Goal: Information Seeking & Learning: Learn about a topic

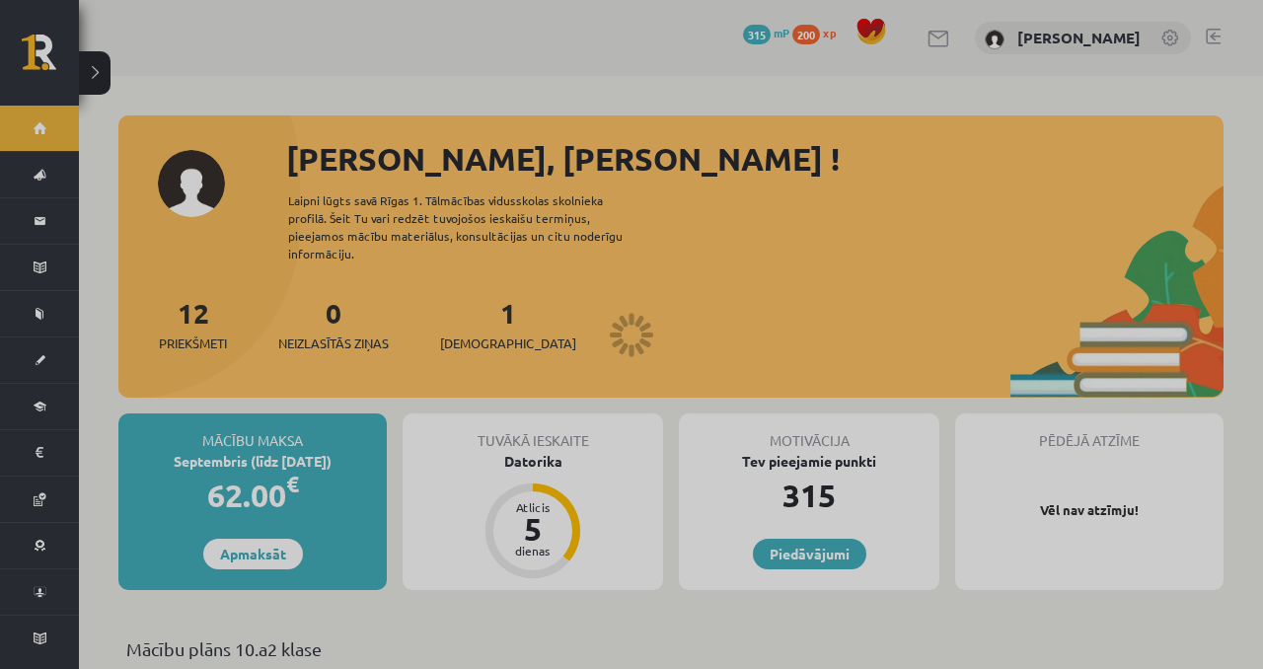
scroll to position [524, 0]
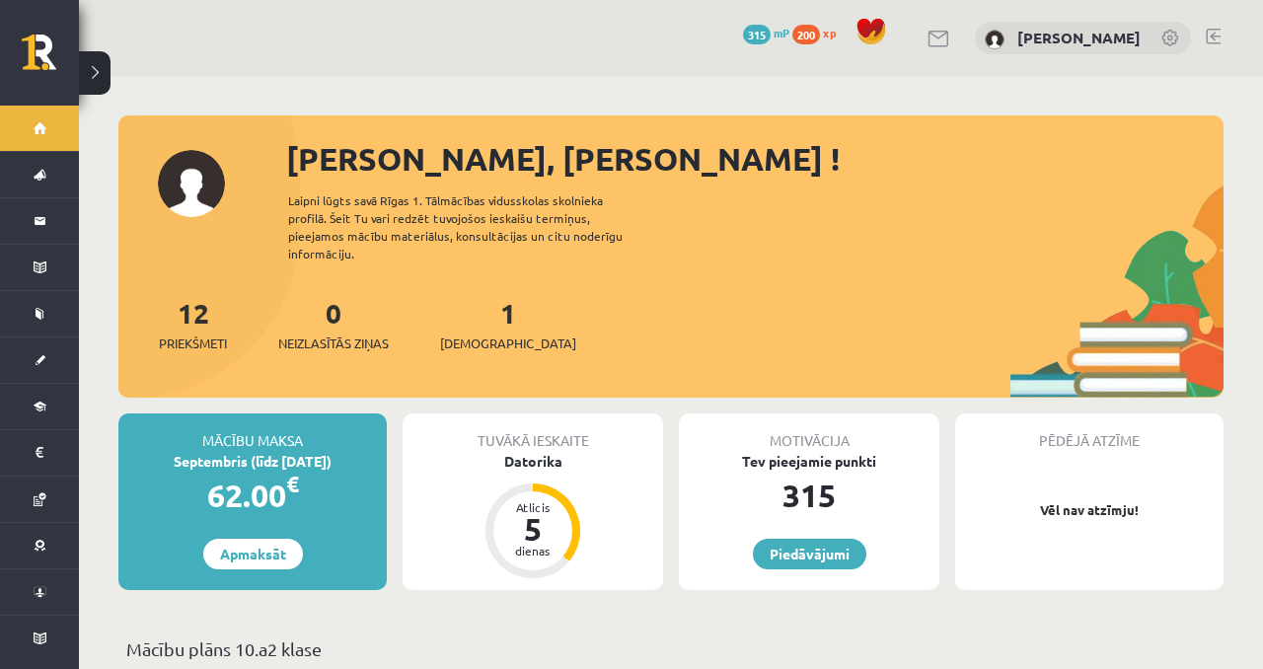
click at [466, 294] on div "1 Ieskaites" at bounding box center [508, 322] width 136 height 61
click at [470, 295] on link "1 Ieskaites" at bounding box center [508, 324] width 136 height 58
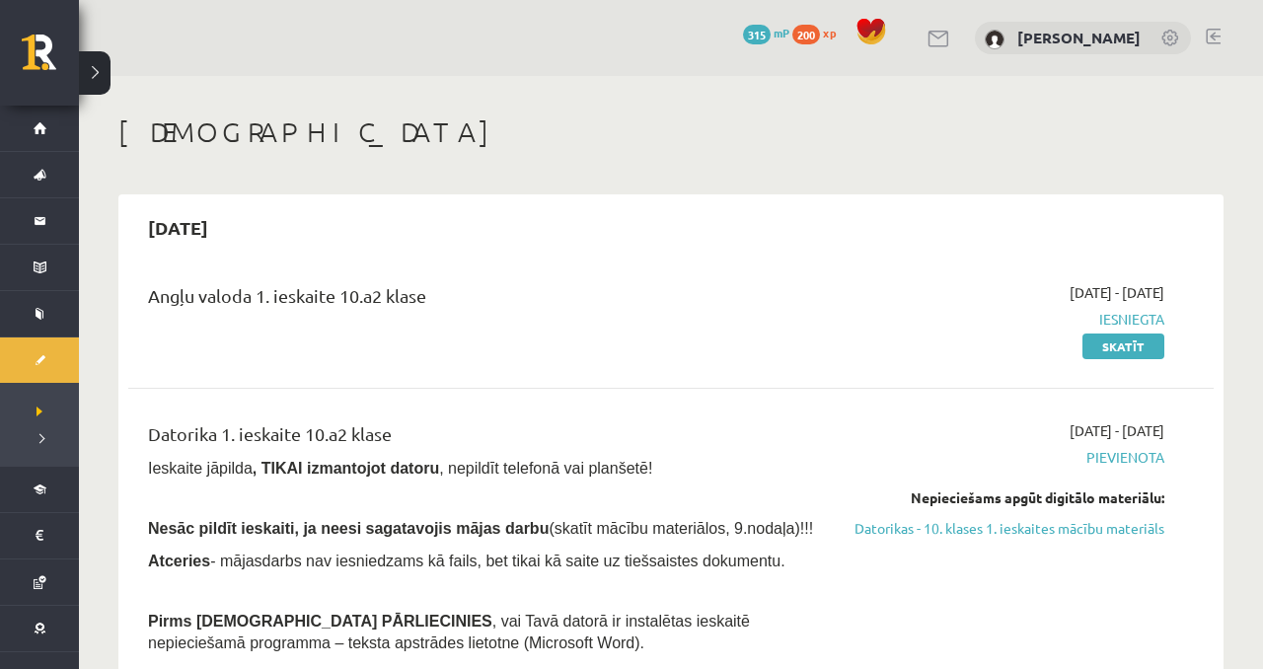
click at [947, 513] on div "Nepieciešams apgūt digitālo materiālu: Datorikas - 10. klases 1. ieskaites mācī…" at bounding box center [1005, 512] width 319 height 51
click at [947, 524] on link "Datorikas - 10. klases 1. ieskaites mācību materiāls" at bounding box center [1005, 528] width 319 height 21
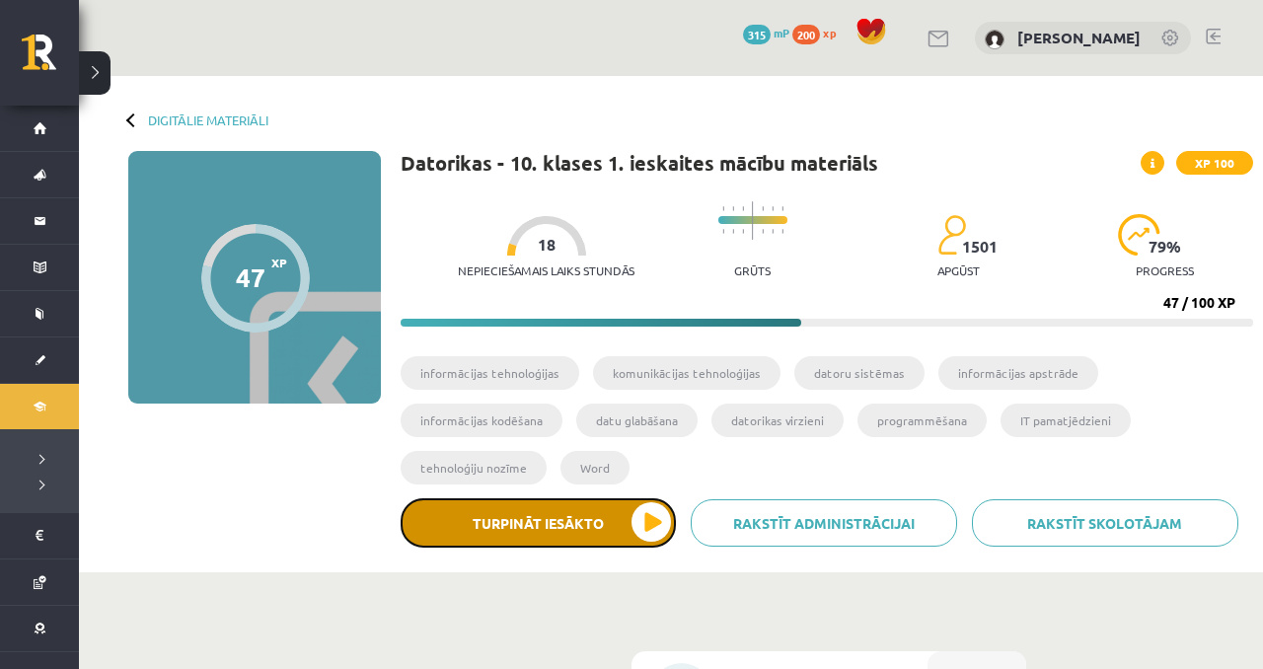
click at [552, 526] on button "Turpināt iesākto" at bounding box center [538, 522] width 275 height 49
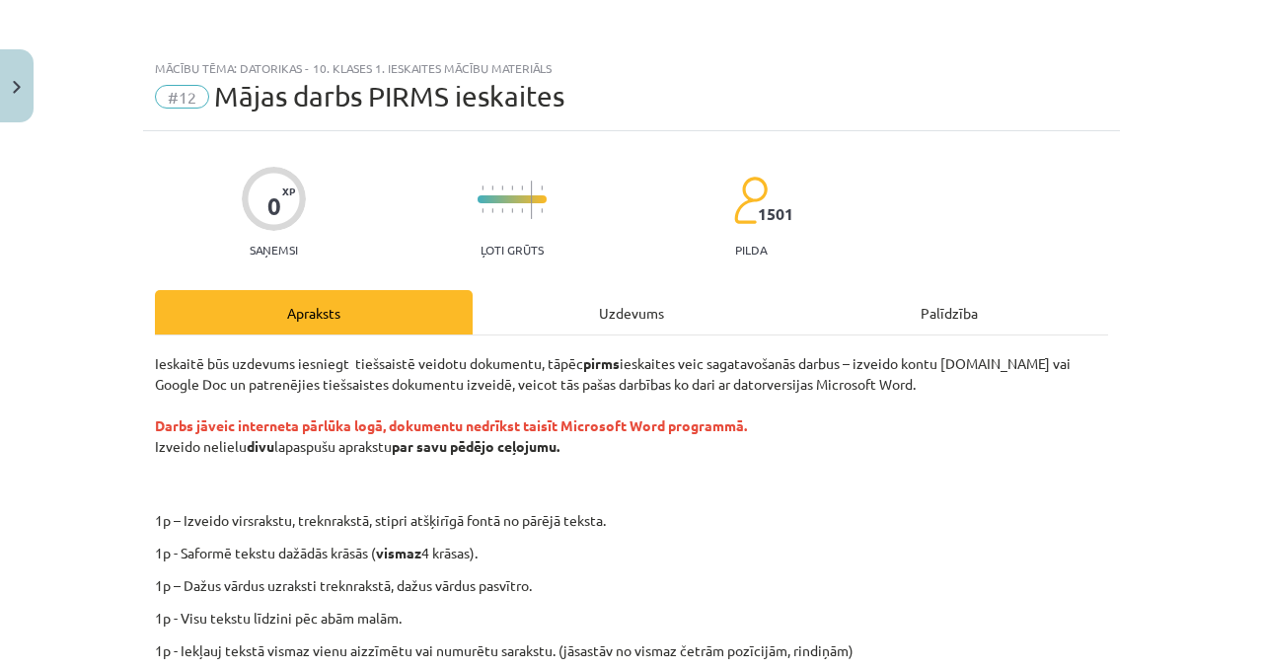
click at [516, 311] on div "Uzdevums" at bounding box center [632, 312] width 318 height 44
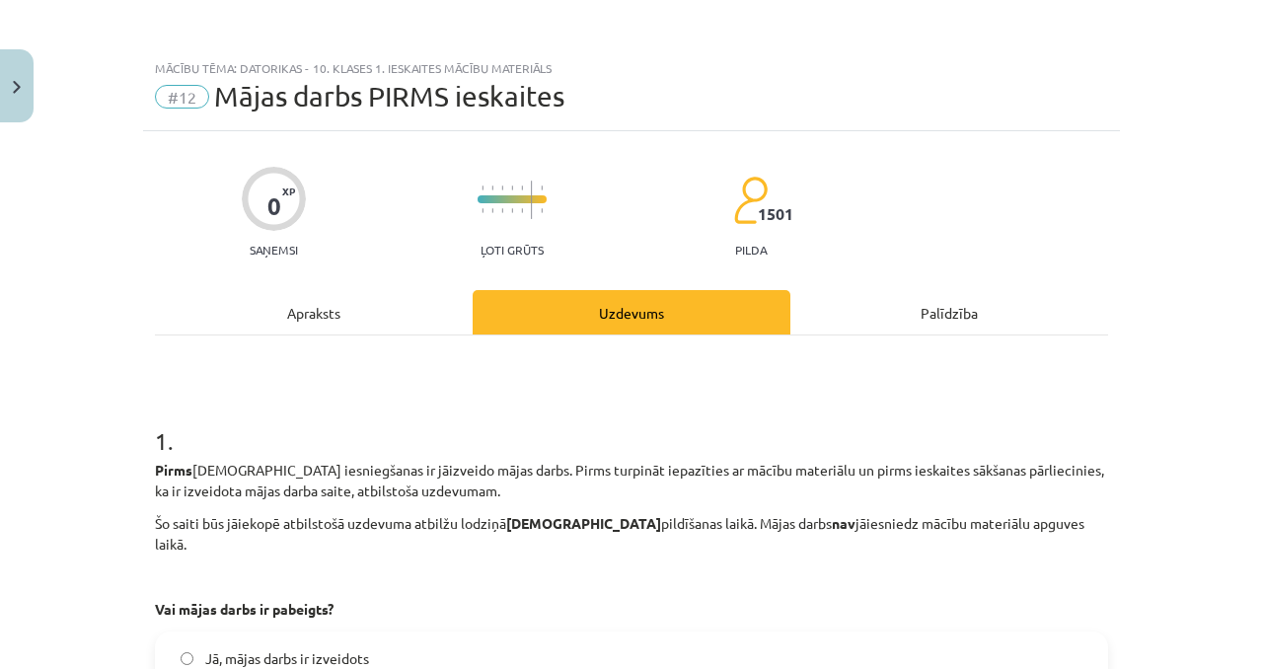
scroll to position [49, 0]
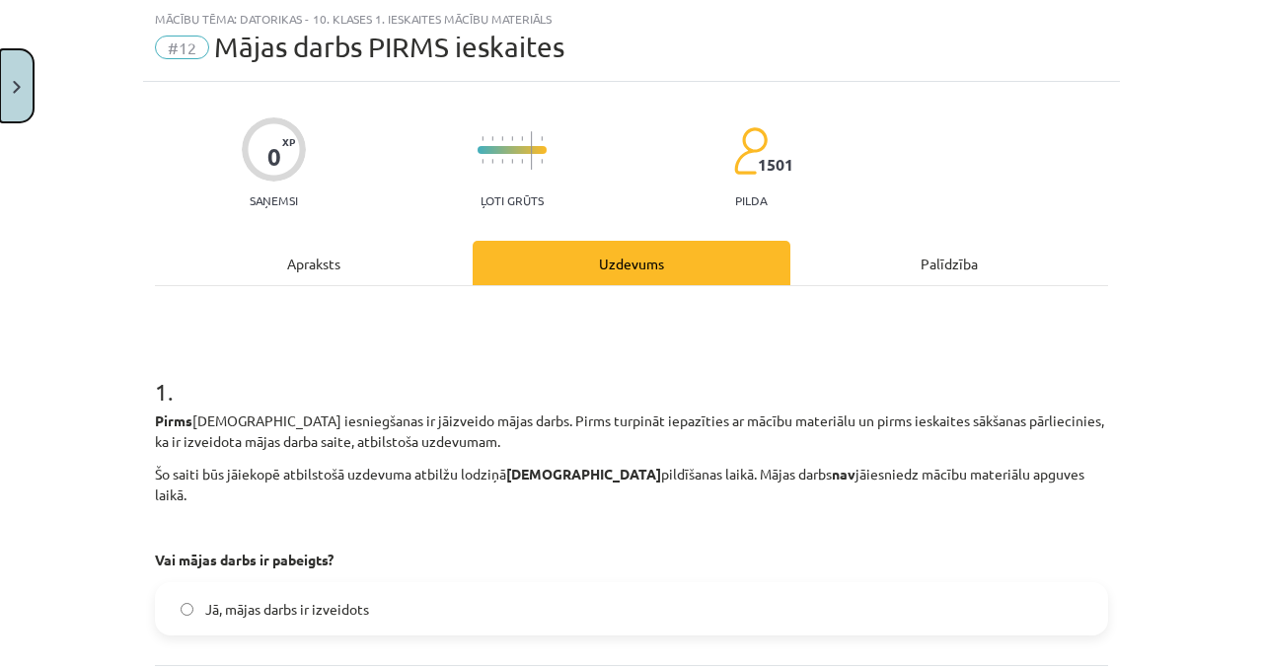
click at [26, 100] on button "Close" at bounding box center [17, 85] width 34 height 73
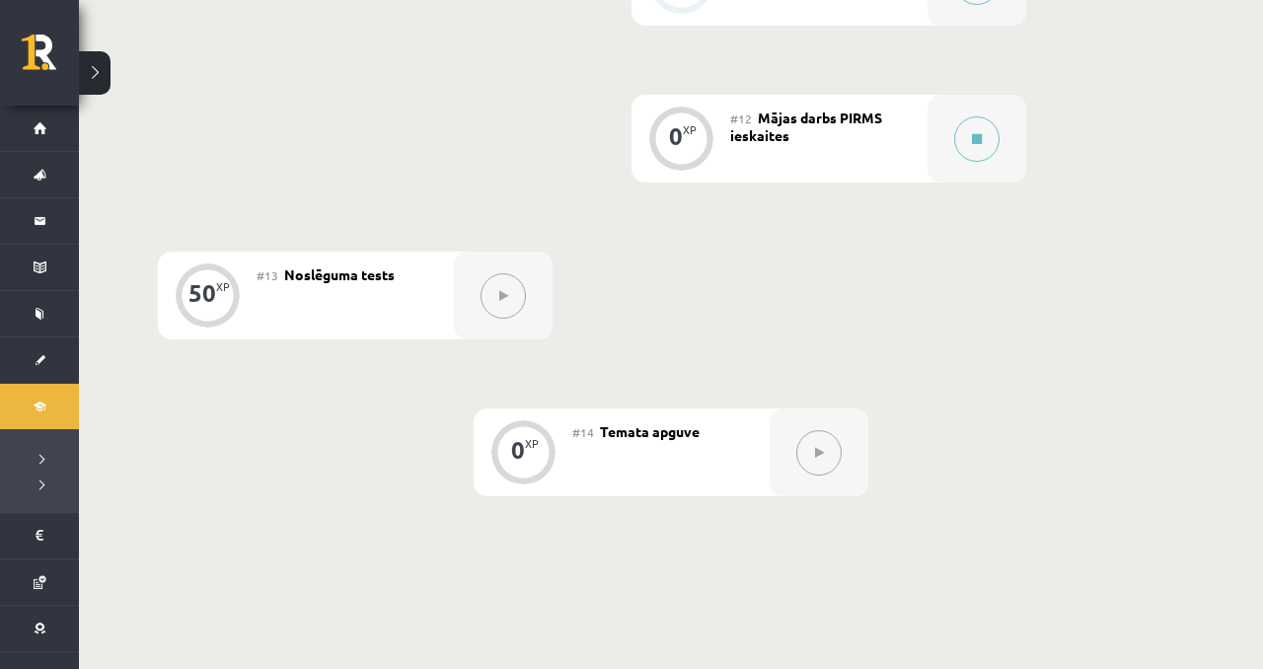
scroll to position [2296, 0]
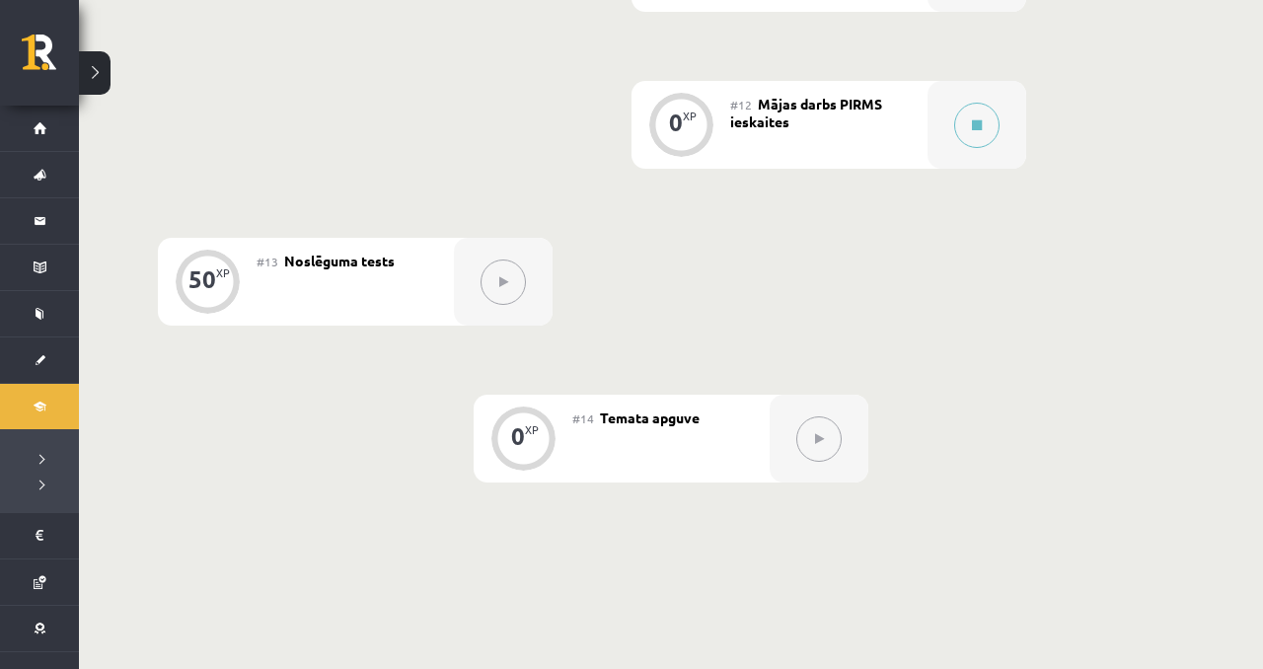
click at [489, 300] on button at bounding box center [503, 281] width 45 height 45
click at [777, 423] on div at bounding box center [819, 439] width 99 height 88
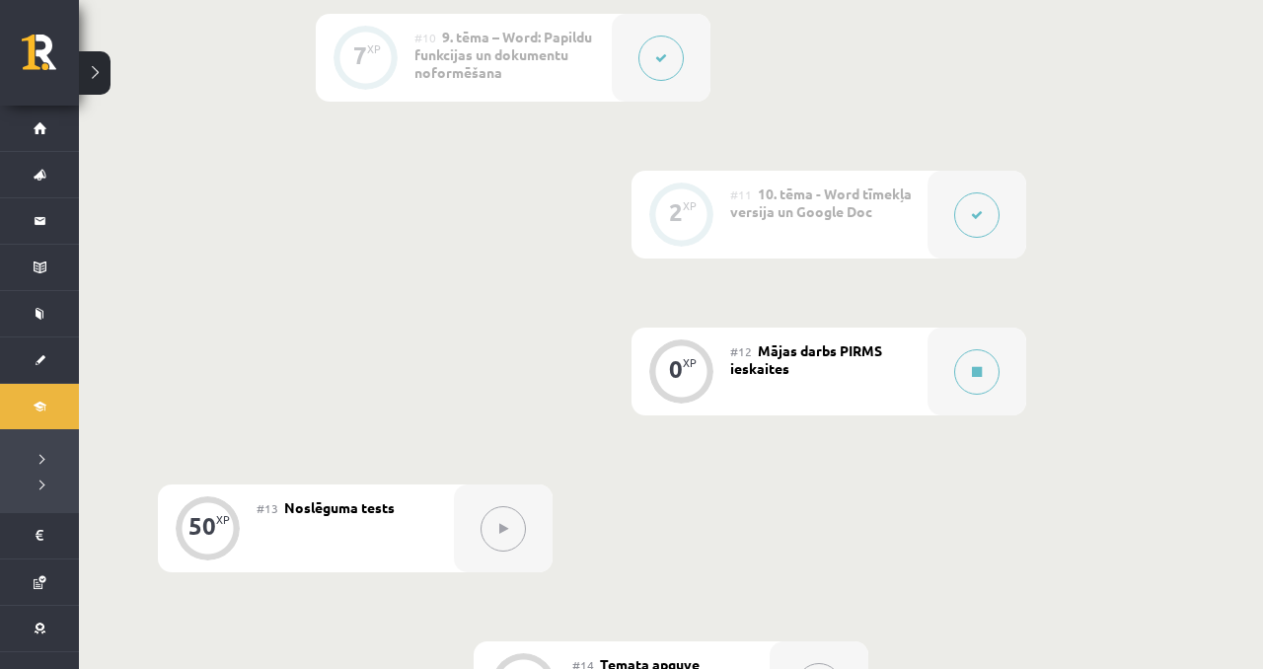
scroll to position [2052, 0]
click at [522, 519] on button at bounding box center [503, 525] width 45 height 45
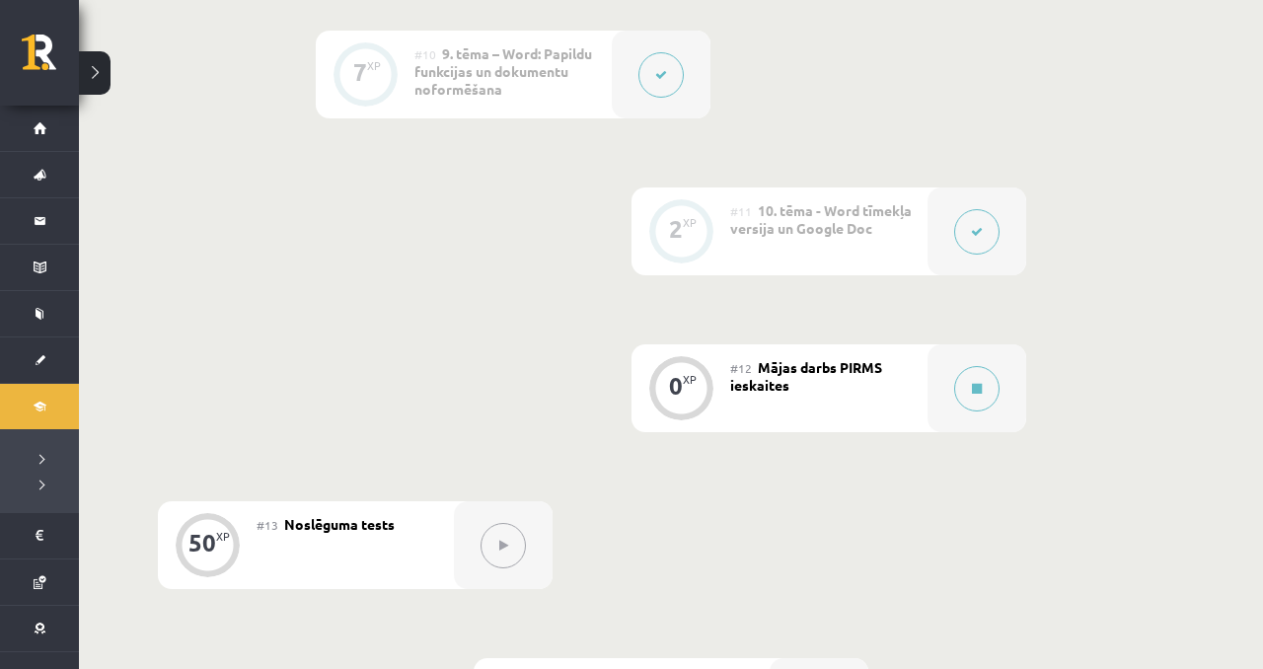
scroll to position [2024, 0]
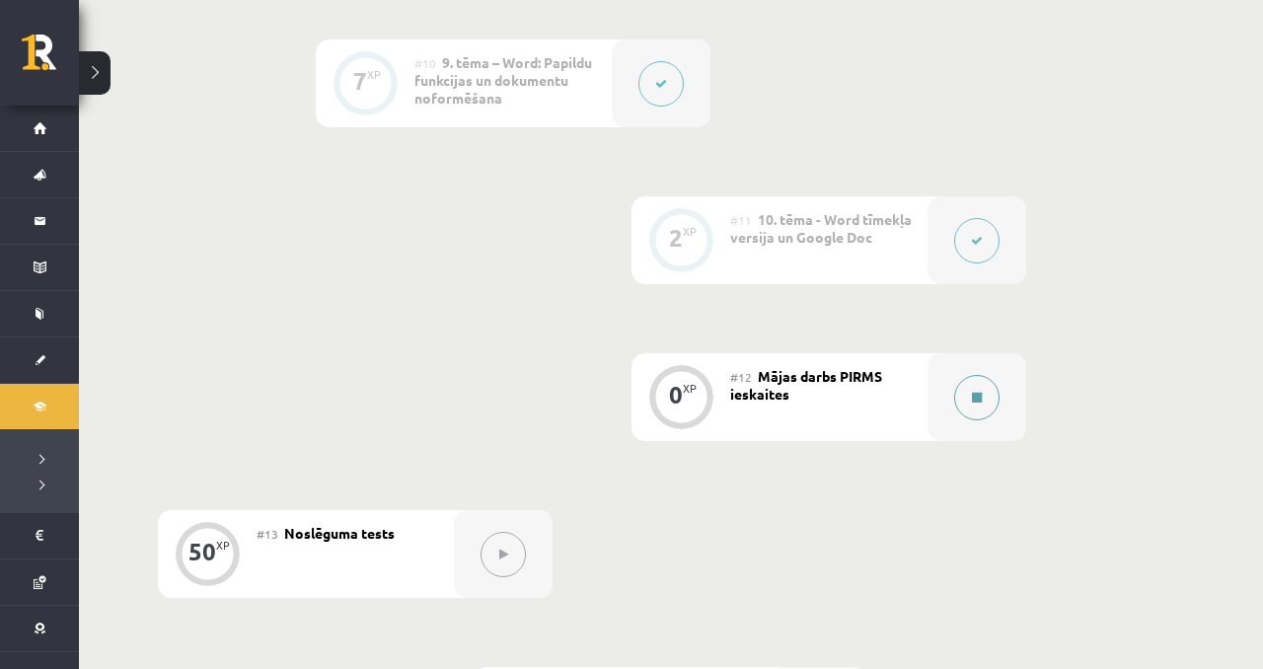
click at [972, 417] on button at bounding box center [976, 397] width 45 height 45
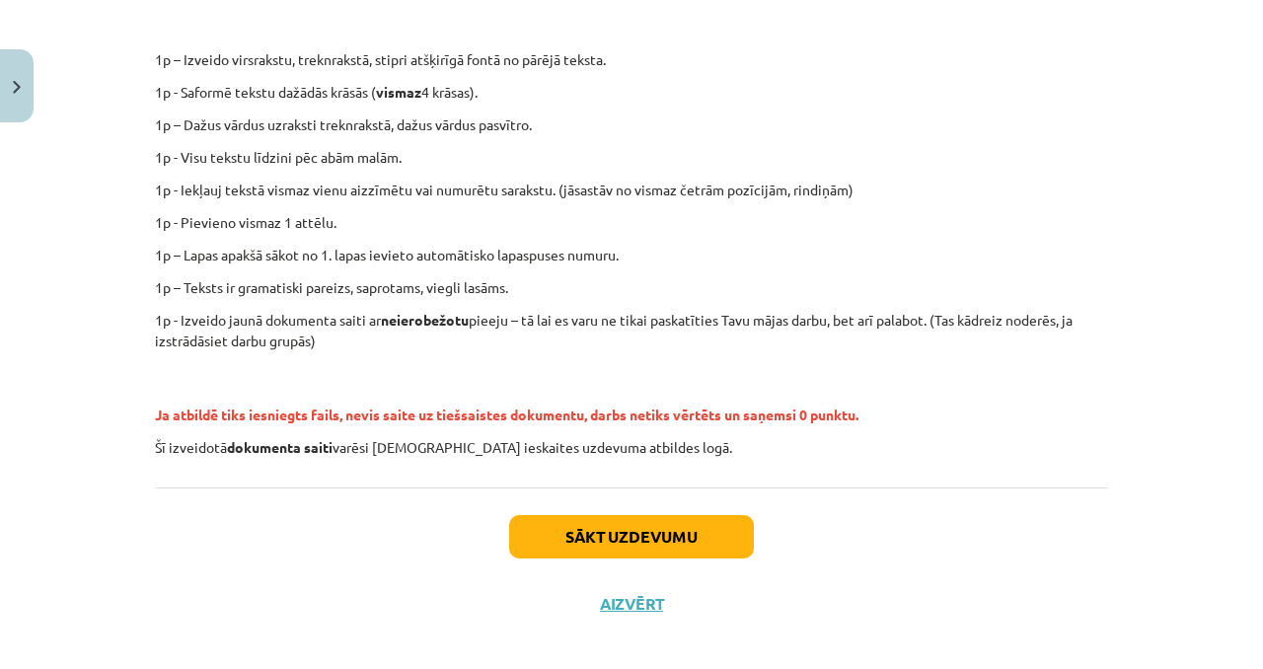
scroll to position [479, 0]
